Goal: Book appointment/travel/reservation

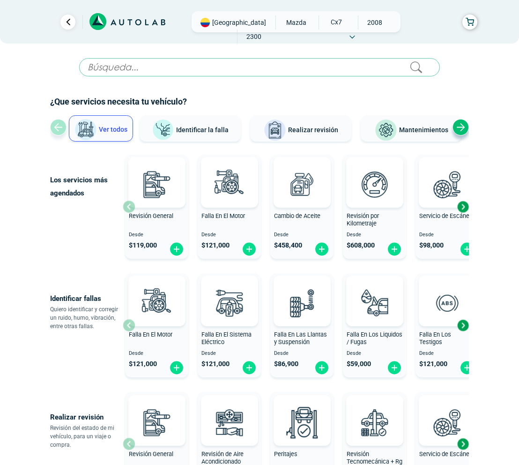
click at [72, 23] on link "Ir al paso anterior" at bounding box center [67, 22] width 15 height 15
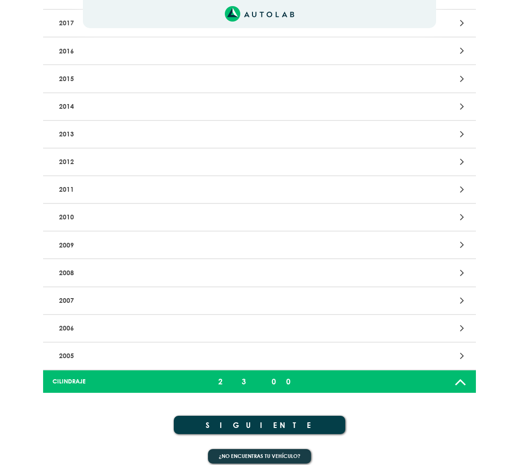
scroll to position [211, 0]
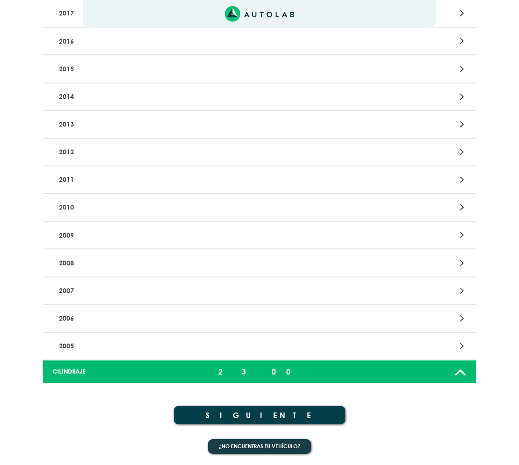
click at [256, 412] on button "SIGUIENTE" at bounding box center [260, 415] width 172 height 18
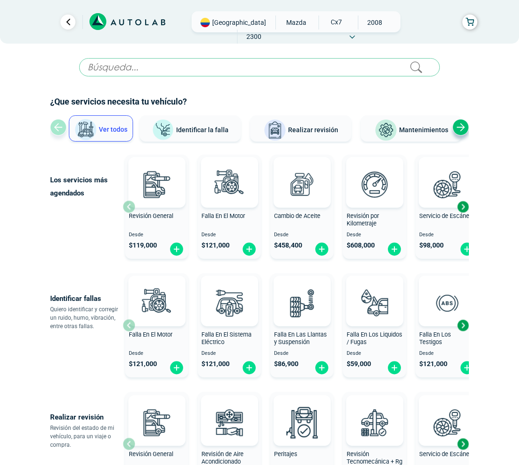
click at [316, 128] on span "Realizar revisión" at bounding box center [313, 129] width 50 height 7
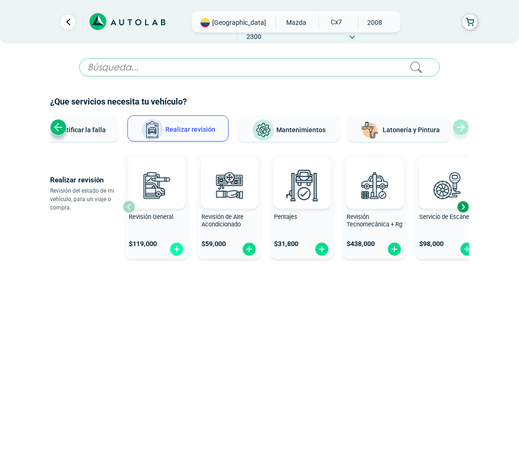
click at [174, 244] on img at bounding box center [176, 249] width 15 height 15
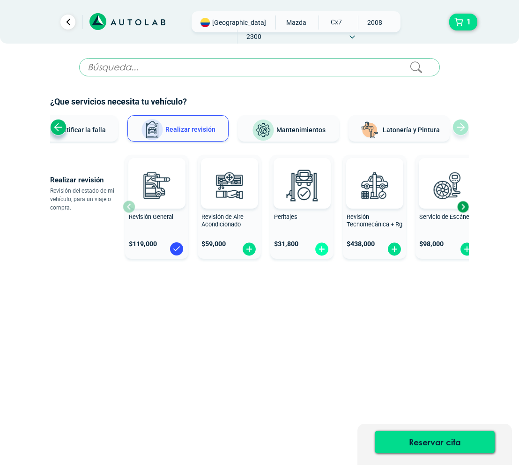
click at [321, 246] on img at bounding box center [321, 249] width 15 height 15
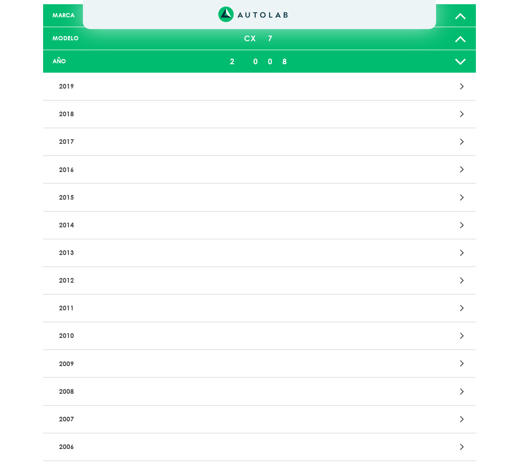
scroll to position [211, 0]
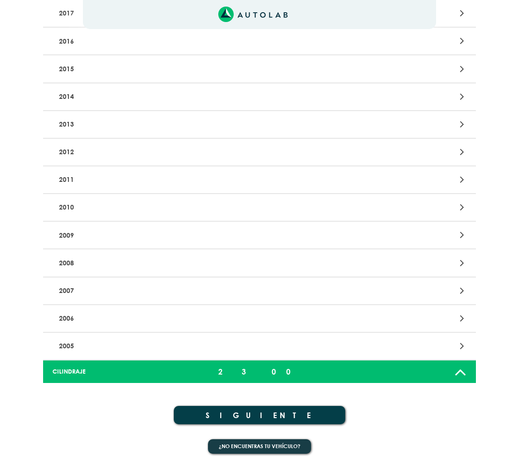
click at [256, 416] on button "SIGUIENTE" at bounding box center [260, 415] width 172 height 18
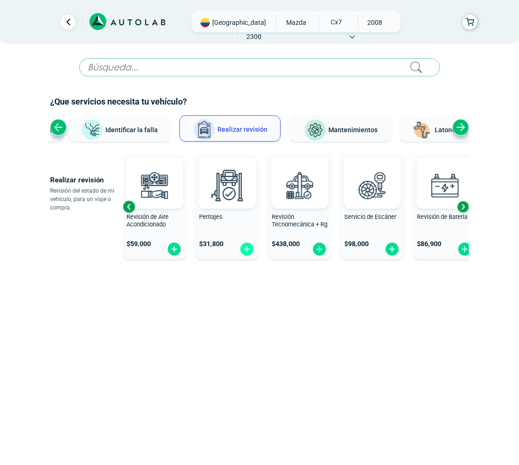
click at [246, 253] on img at bounding box center [246, 249] width 15 height 15
radio input "false"
radio input "true"
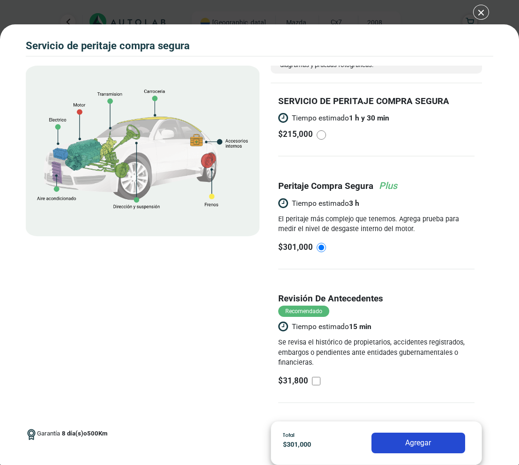
scroll to position [28, 0]
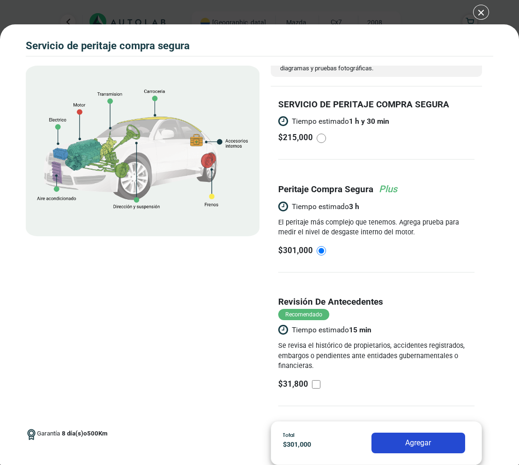
click at [321, 141] on input "radio" at bounding box center [321, 138] width 9 height 9
radio input "true"
radio input "false"
click at [388, 439] on button "Agregar" at bounding box center [419, 443] width 94 height 21
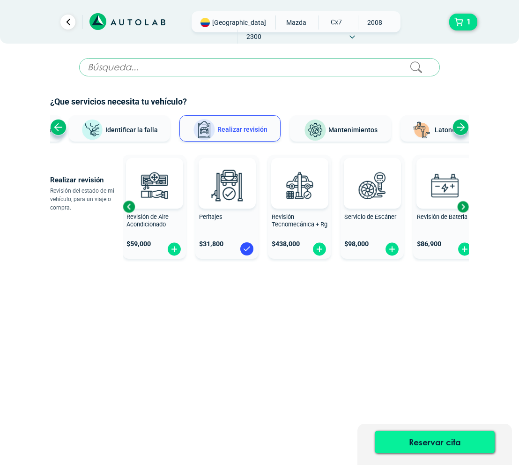
click at [398, 439] on button "Reservar cita" at bounding box center [435, 442] width 120 height 22
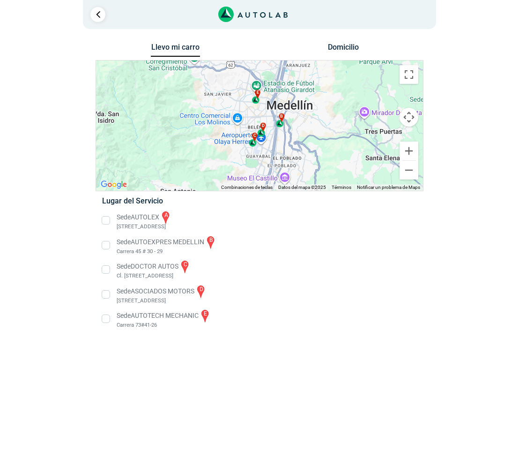
click at [109, 316] on li "Sede AUTOTECH MECHANIC e Carrera 73#41-26" at bounding box center [259, 318] width 328 height 21
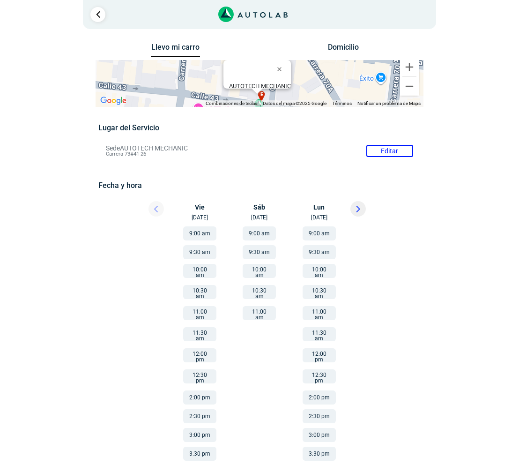
click at [201, 291] on button "10:30 am" at bounding box center [199, 292] width 33 height 14
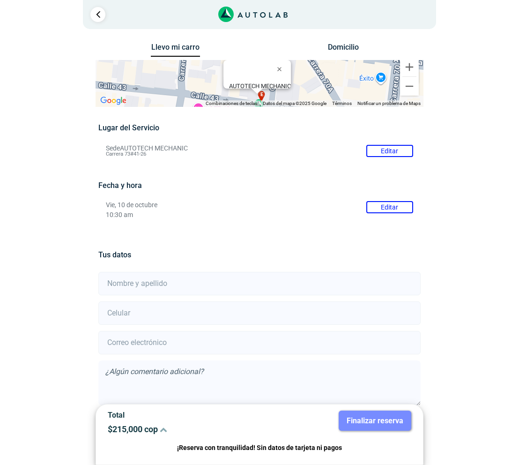
scroll to position [45, 0]
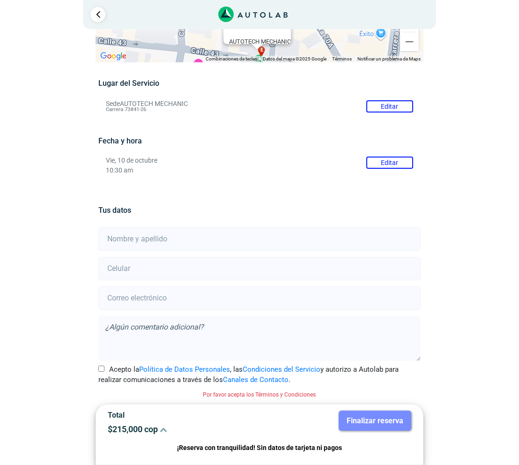
click at [191, 241] on input "text" at bounding box center [259, 238] width 322 height 23
type input "[PERSON_NAME]"
click at [194, 272] on input "number" at bounding box center [259, 268] width 322 height 23
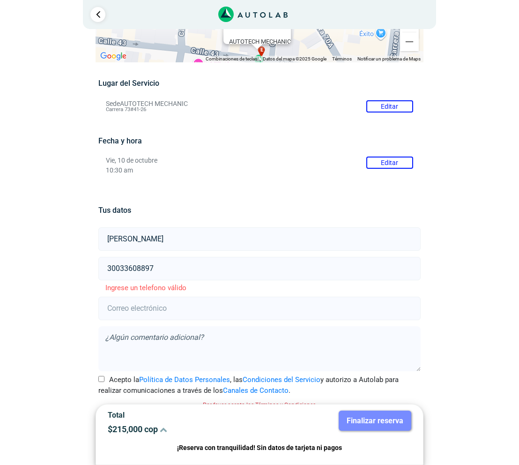
click at [190, 316] on input "email" at bounding box center [259, 308] width 322 height 23
click at [126, 269] on input "30033608897" at bounding box center [259, 268] width 322 height 23
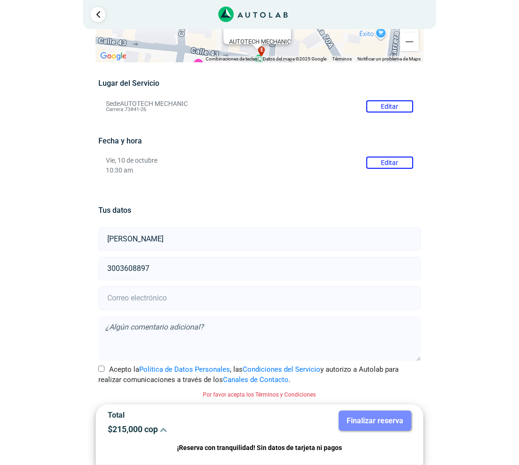
type input "3003608897"
click at [134, 303] on input "email" at bounding box center [259, 297] width 322 height 23
type input "[EMAIL_ADDRESS][DOMAIN_NAME]"
click at [169, 345] on textarea at bounding box center [259, 338] width 322 height 45
click at [101, 371] on input "Acepto la Política de Datos Personales , las Condiciones del Servicio y autoriz…" at bounding box center [101, 369] width 6 height 6
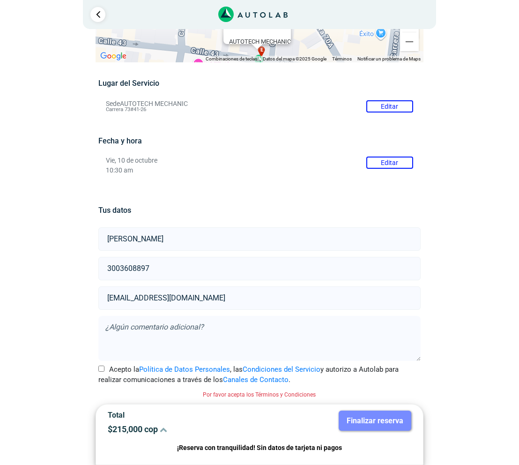
checkbox input "true"
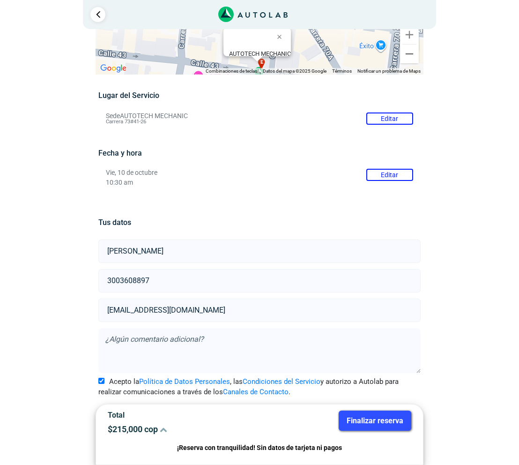
click at [379, 422] on button "Finalizar reserva" at bounding box center [375, 420] width 73 height 20
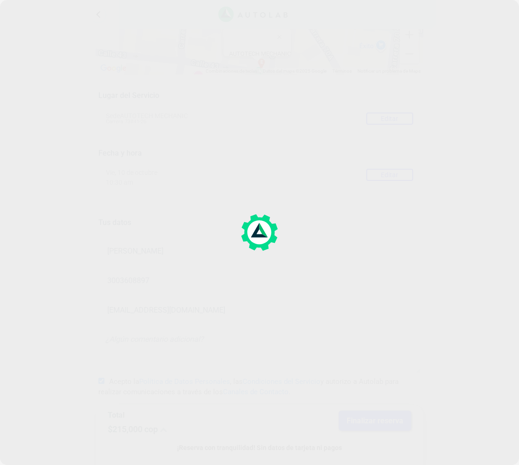
scroll to position [0, 0]
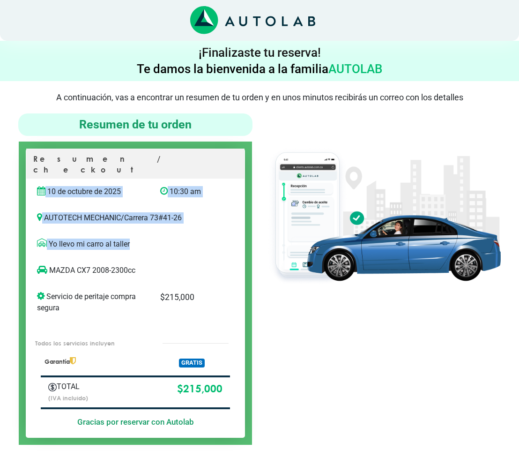
drag, startPoint x: 45, startPoint y: 179, endPoint x: 193, endPoint y: 241, distance: 159.4
click at [193, 241] on div "Resumen / checkout 10 de octubre de 2025 10:30 am AUTOTECH MECHANIC /" at bounding box center [135, 293] width 219 height 289
click at [217, 291] on div "$ 215,000" at bounding box center [188, 312] width 70 height 43
